Goal: Find specific page/section: Find specific page/section

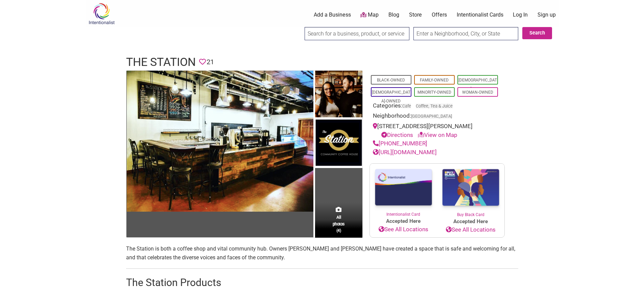
click at [439, 33] on input "text" at bounding box center [466, 33] width 105 height 13
type input "98201"
click at [532, 32] on button "Search" at bounding box center [537, 33] width 30 height 12
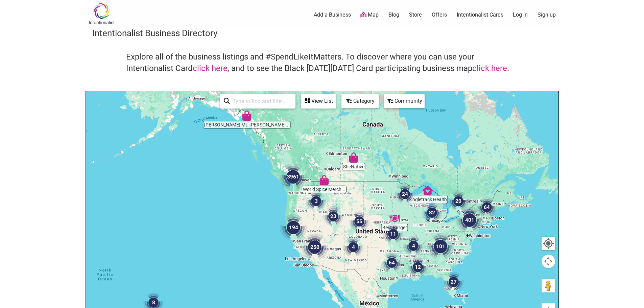
click at [293, 174] on img "3961" at bounding box center [293, 177] width 32 height 32
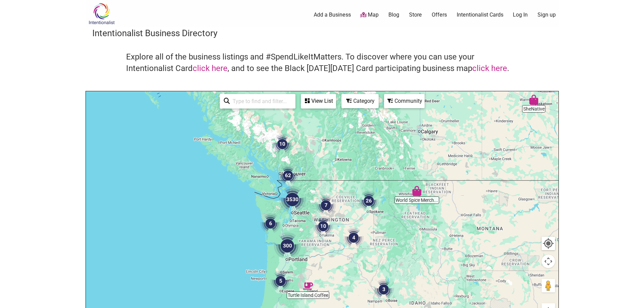
click at [295, 200] on img "3530" at bounding box center [292, 199] width 32 height 32
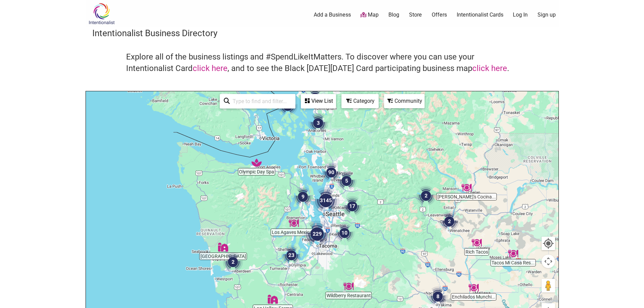
click at [331, 172] on img "90" at bounding box center [332, 173] width 26 height 26
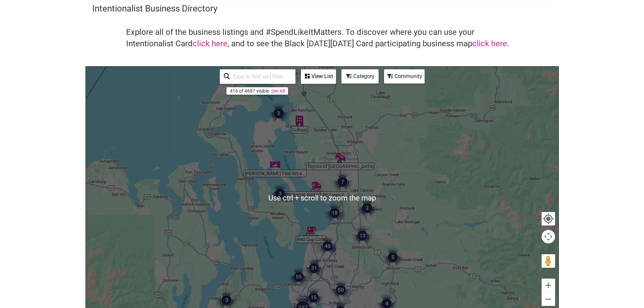
scroll to position [34, 0]
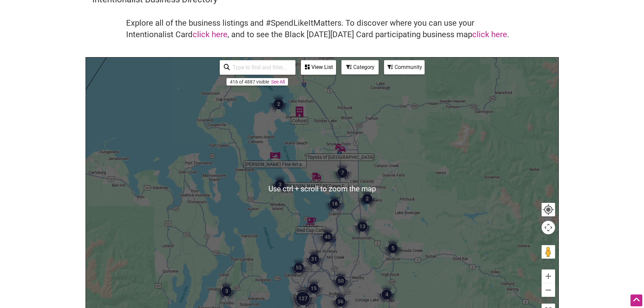
click at [335, 203] on img "18" at bounding box center [335, 204] width 26 height 26
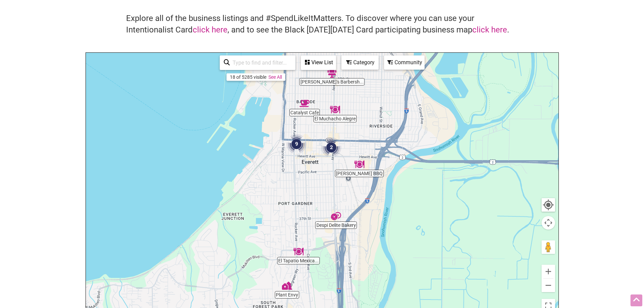
scroll to position [28, 0]
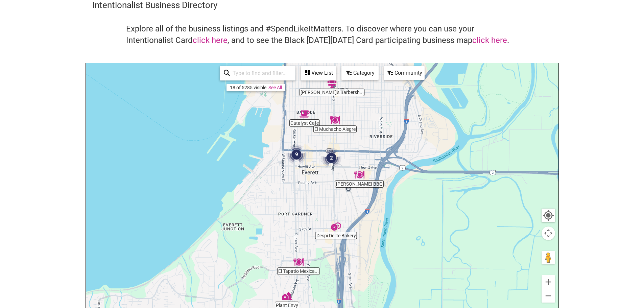
click at [333, 84] on img "Marion's Barbershop & Shave Parlour" at bounding box center [332, 83] width 16 height 16
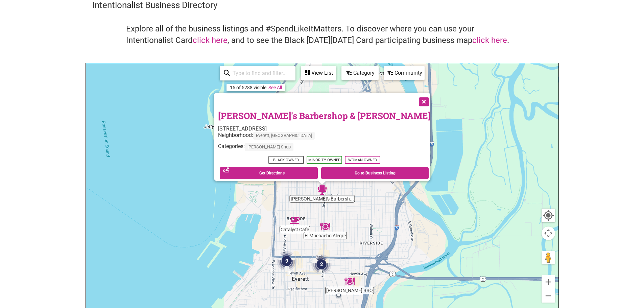
click at [415, 98] on button "Close" at bounding box center [423, 101] width 17 height 17
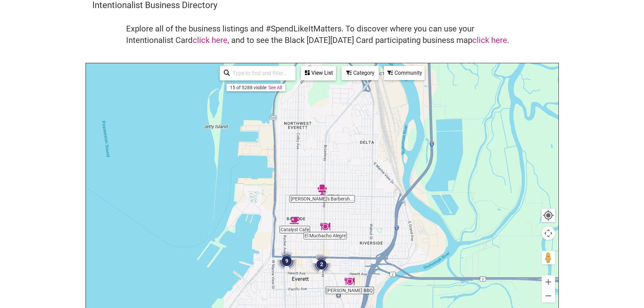
click at [295, 218] on img "Catalyst Cafe" at bounding box center [295, 221] width 16 height 16
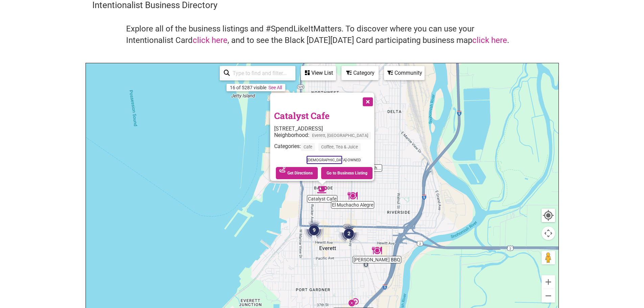
click at [365, 98] on button "Close" at bounding box center [367, 101] width 17 height 17
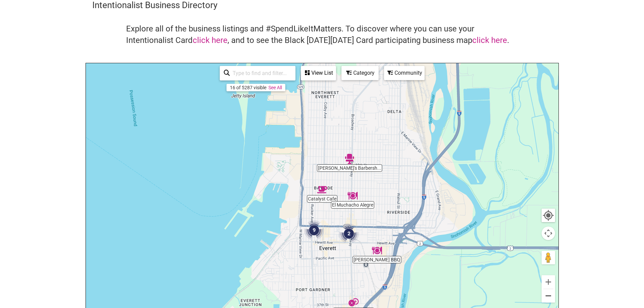
click at [548, 294] on button "Zoom out" at bounding box center [549, 296] width 14 height 14
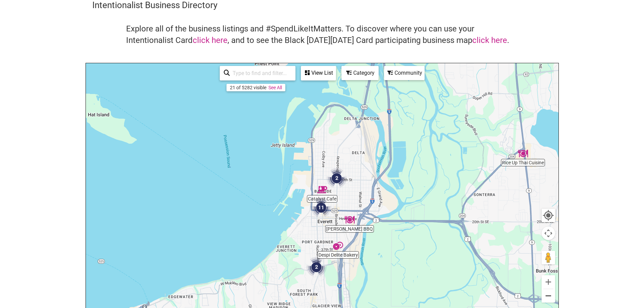
click at [549, 294] on button "Zoom out" at bounding box center [549, 296] width 14 height 14
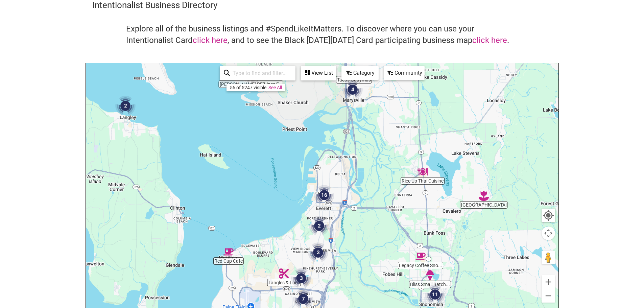
click at [423, 173] on img "Rice Up Thai Cuisine" at bounding box center [423, 172] width 16 height 16
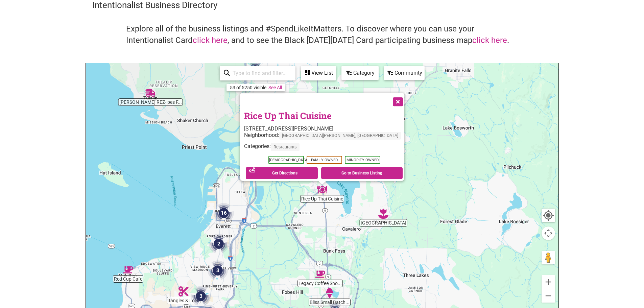
click at [396, 98] on button "Close" at bounding box center [397, 101] width 17 height 17
